Goal: Information Seeking & Learning: Learn about a topic

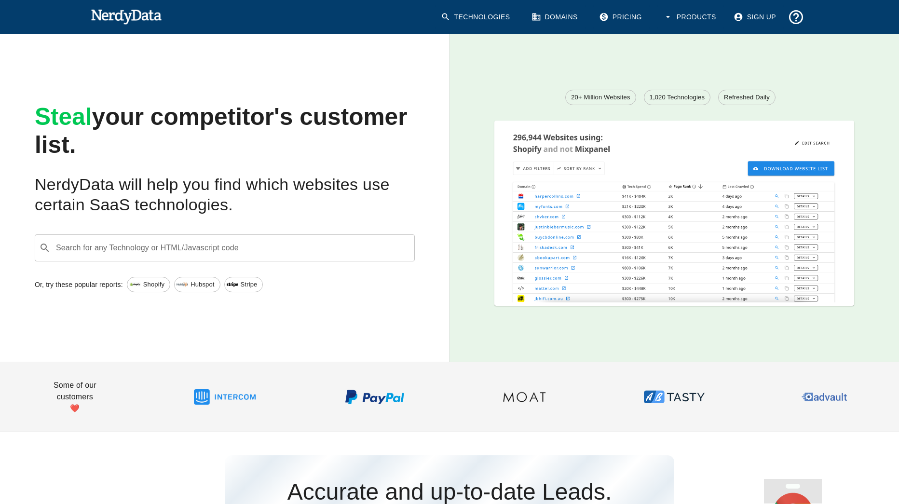
click at [182, 284] on img at bounding box center [183, 285] width 12 height 12
click at [569, 15] on link "Domains" at bounding box center [556, 17] width 60 height 25
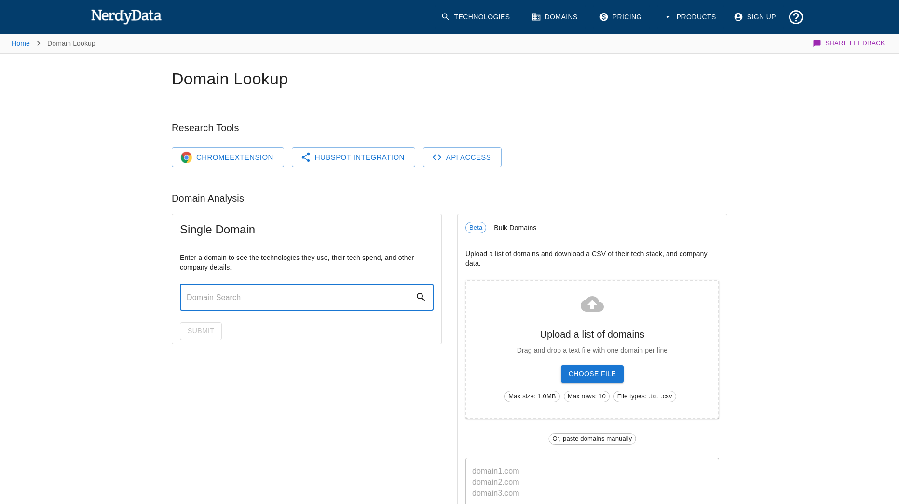
click at [208, 298] on input "text" at bounding box center [297, 297] width 235 height 27
type input "[DOMAIN_NAME]"
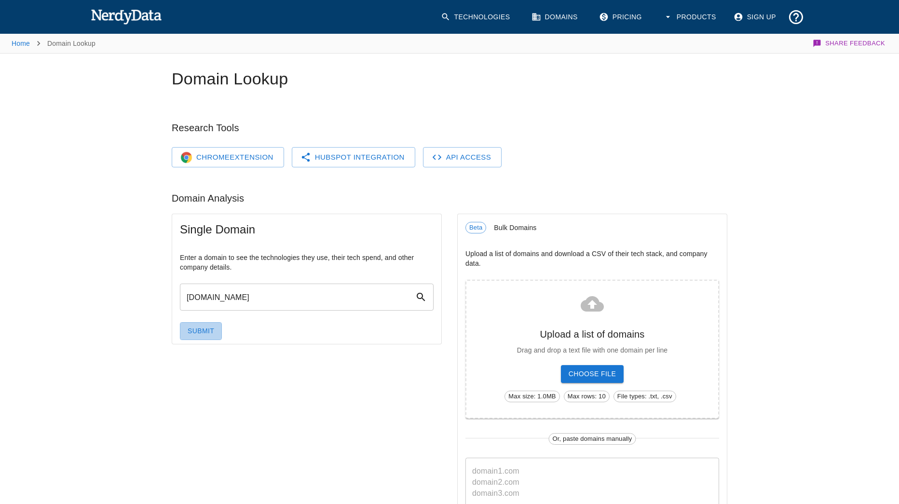
click at [203, 324] on button "Submit" at bounding box center [201, 331] width 42 height 18
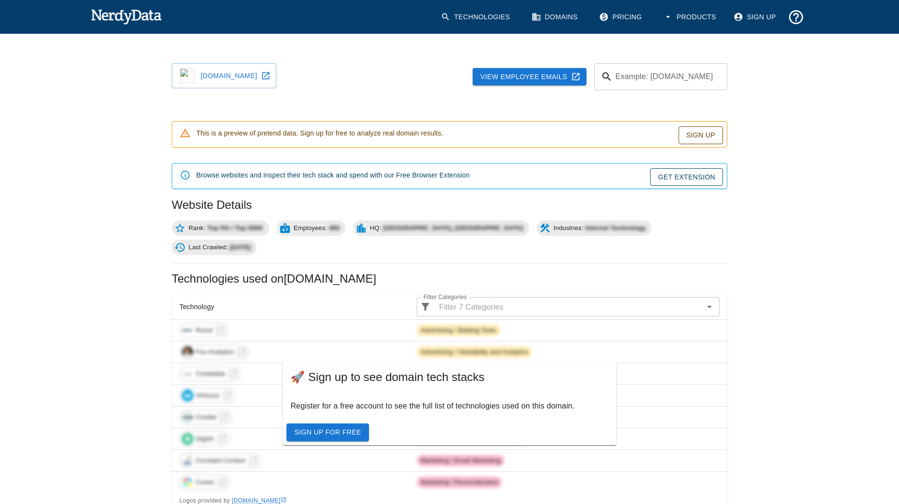
click at [554, 78] on link "View Employee Emails" at bounding box center [530, 77] width 114 height 18
click at [638, 77] on input "Example: [DOMAIN_NAME]" at bounding box center [672, 76] width 111 height 27
click at [632, 18] on link "Pricing" at bounding box center [621, 17] width 56 height 25
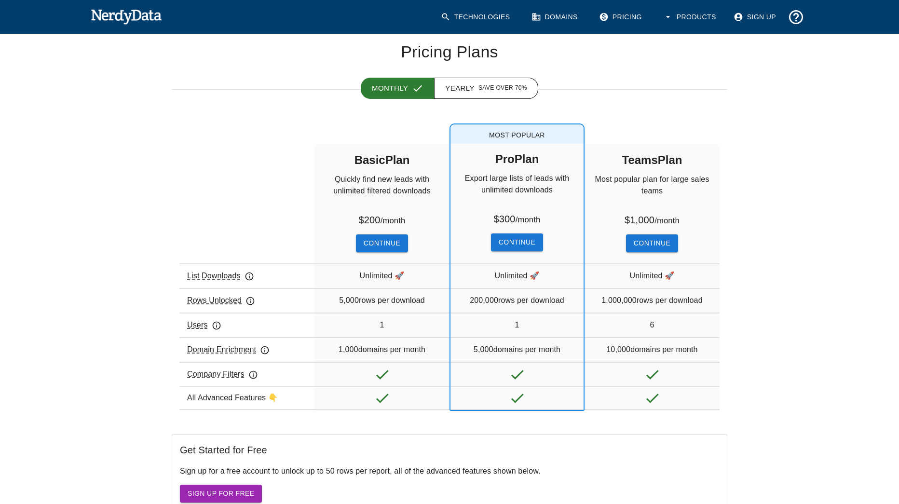
scroll to position [39, 0]
